Goal: Task Accomplishment & Management: Use online tool/utility

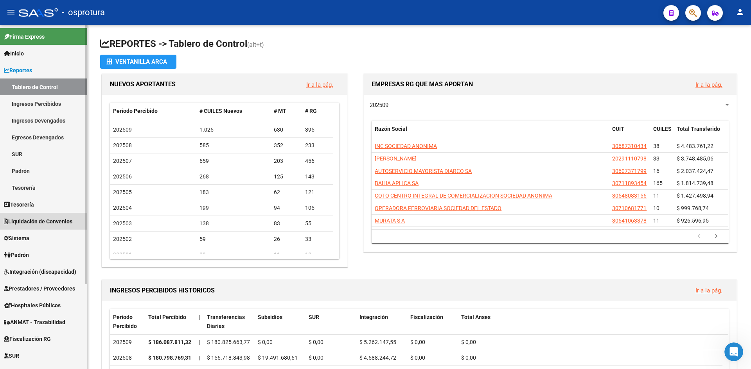
click at [31, 220] on span "Liquidación de Convenios" at bounding box center [38, 221] width 68 height 9
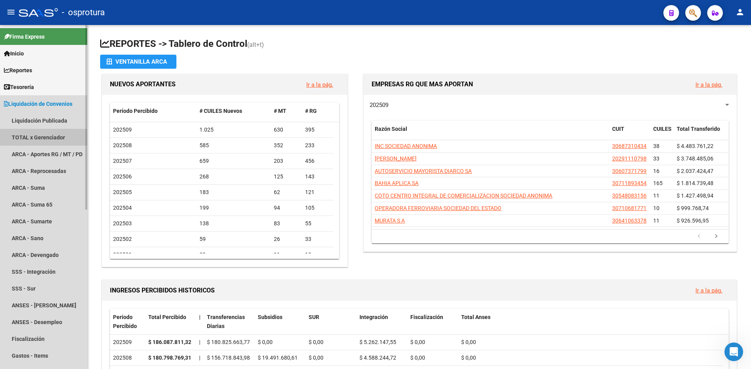
click at [40, 139] on link "TOTAL x Gerenciador" at bounding box center [43, 137] width 87 height 17
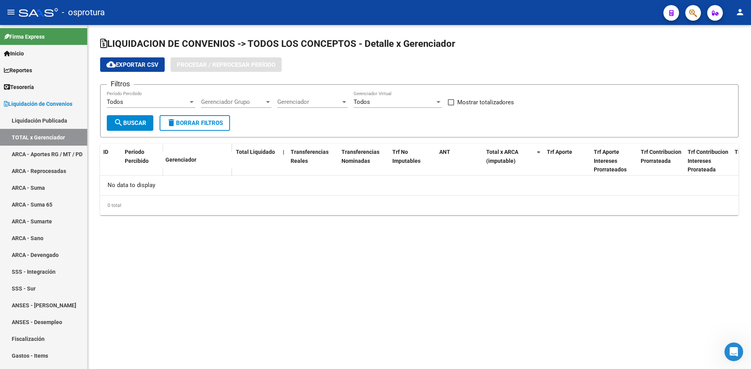
checkbox input "true"
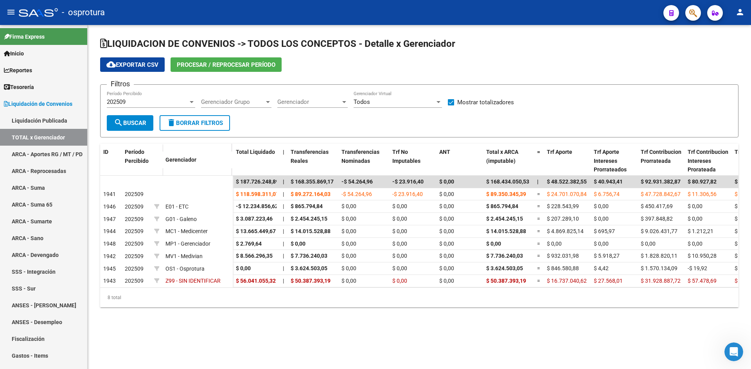
click at [197, 58] on button "Procesar / Reprocesar período" at bounding box center [225, 64] width 111 height 14
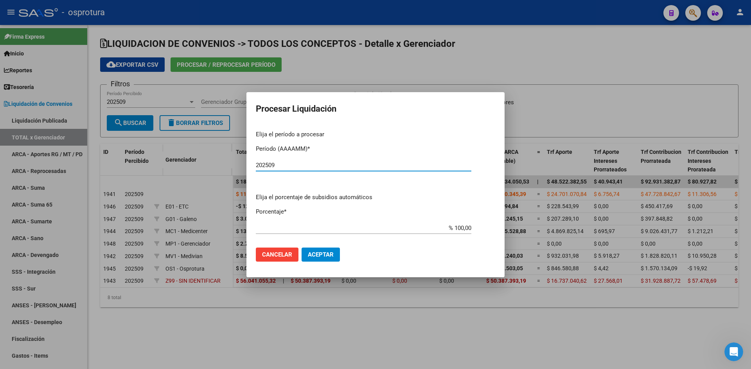
type input "202509"
click at [340, 247] on mat-dialog-actions "Cancelar Aceptar" at bounding box center [375, 255] width 239 height 27
click at [336, 253] on button "Aceptar" at bounding box center [320, 255] width 38 height 14
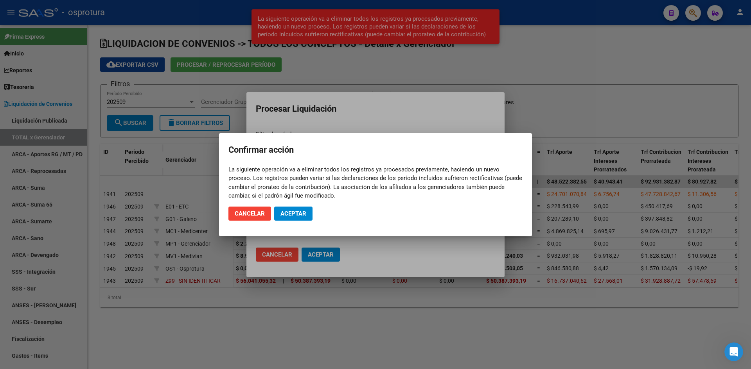
click at [312, 210] on mat-dialog-actions "Cancelar Aceptar" at bounding box center [375, 214] width 294 height 27
click at [306, 213] on button "Aceptar" at bounding box center [293, 214] width 38 height 14
